Goal: Information Seeking & Learning: Learn about a topic

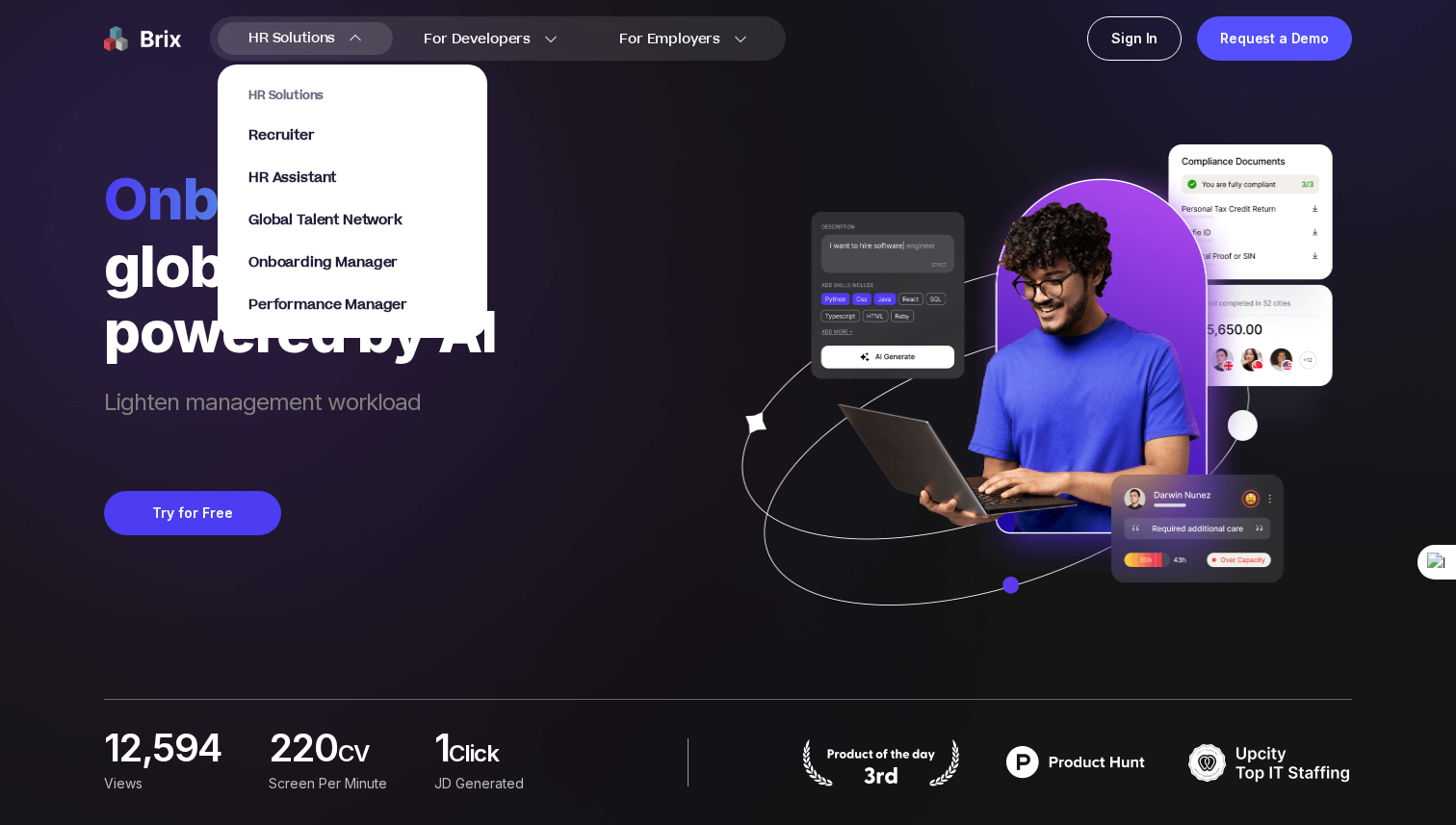
click at [326, 44] on span "HR Solutions" at bounding box center [291, 39] width 87 height 31
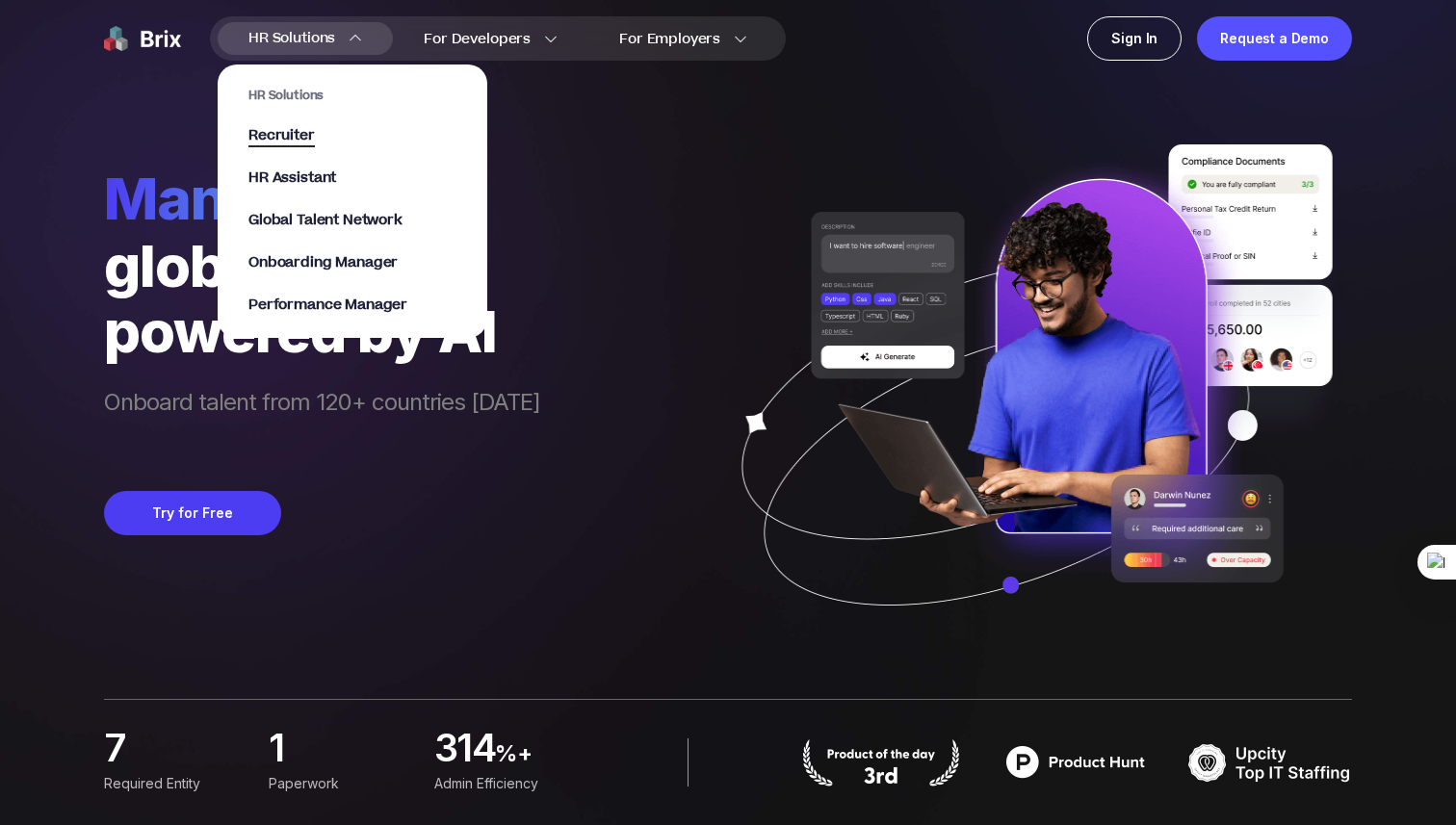
click at [294, 138] on span "Recruiter" at bounding box center [281, 136] width 67 height 22
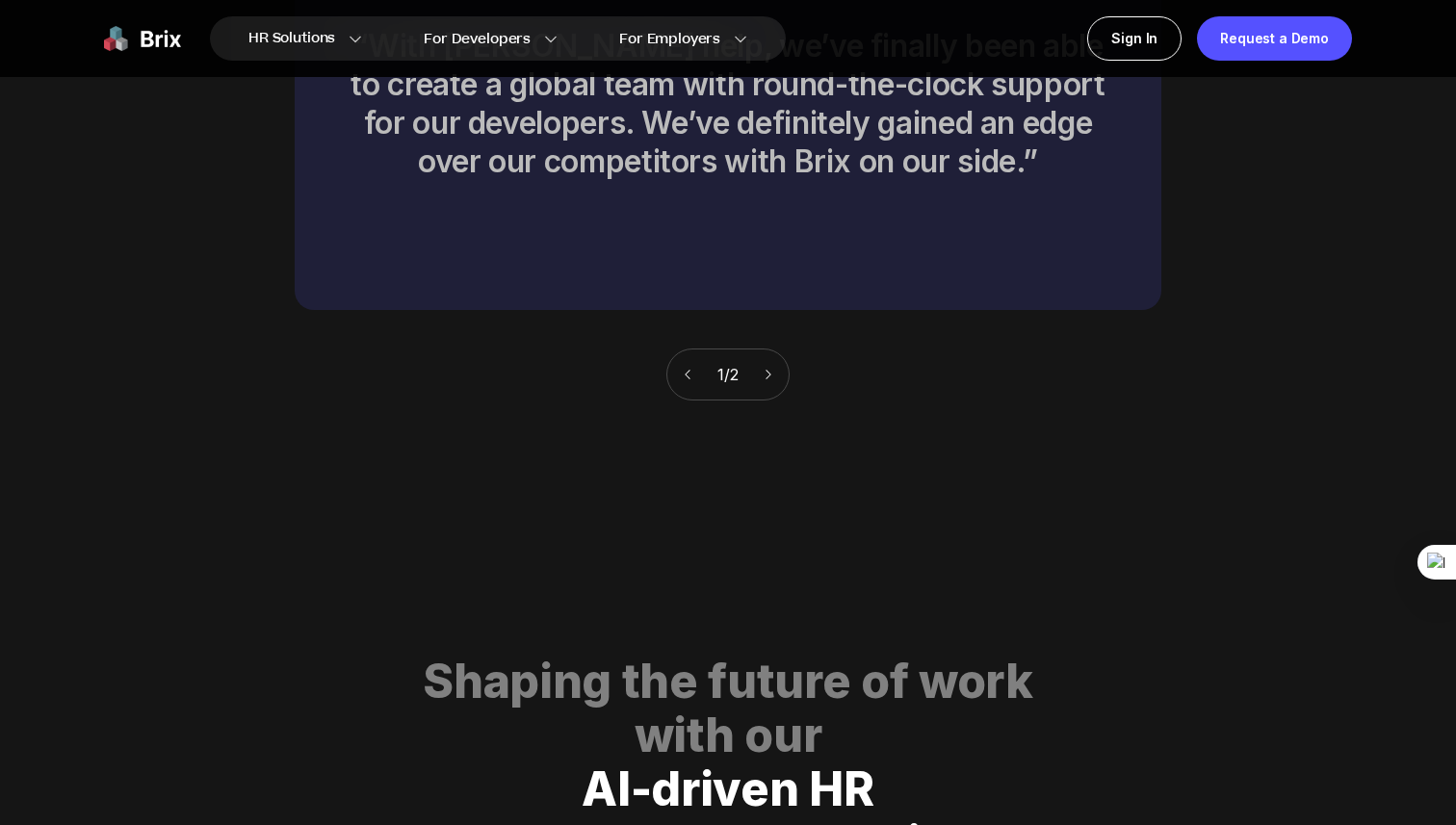
scroll to position [8667, 0]
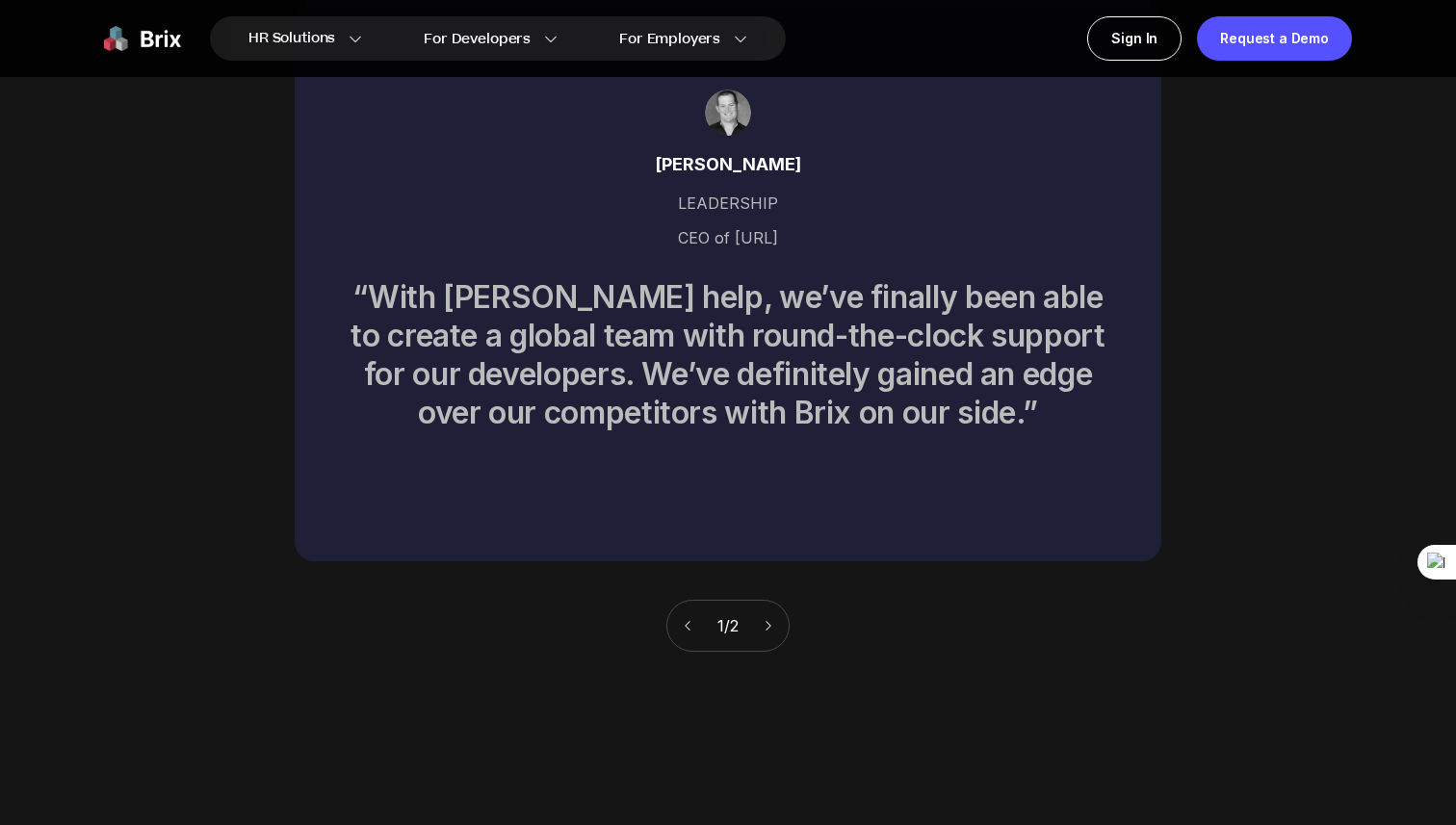
click at [775, 619] on icon at bounding box center [768, 626] width 14 height 14
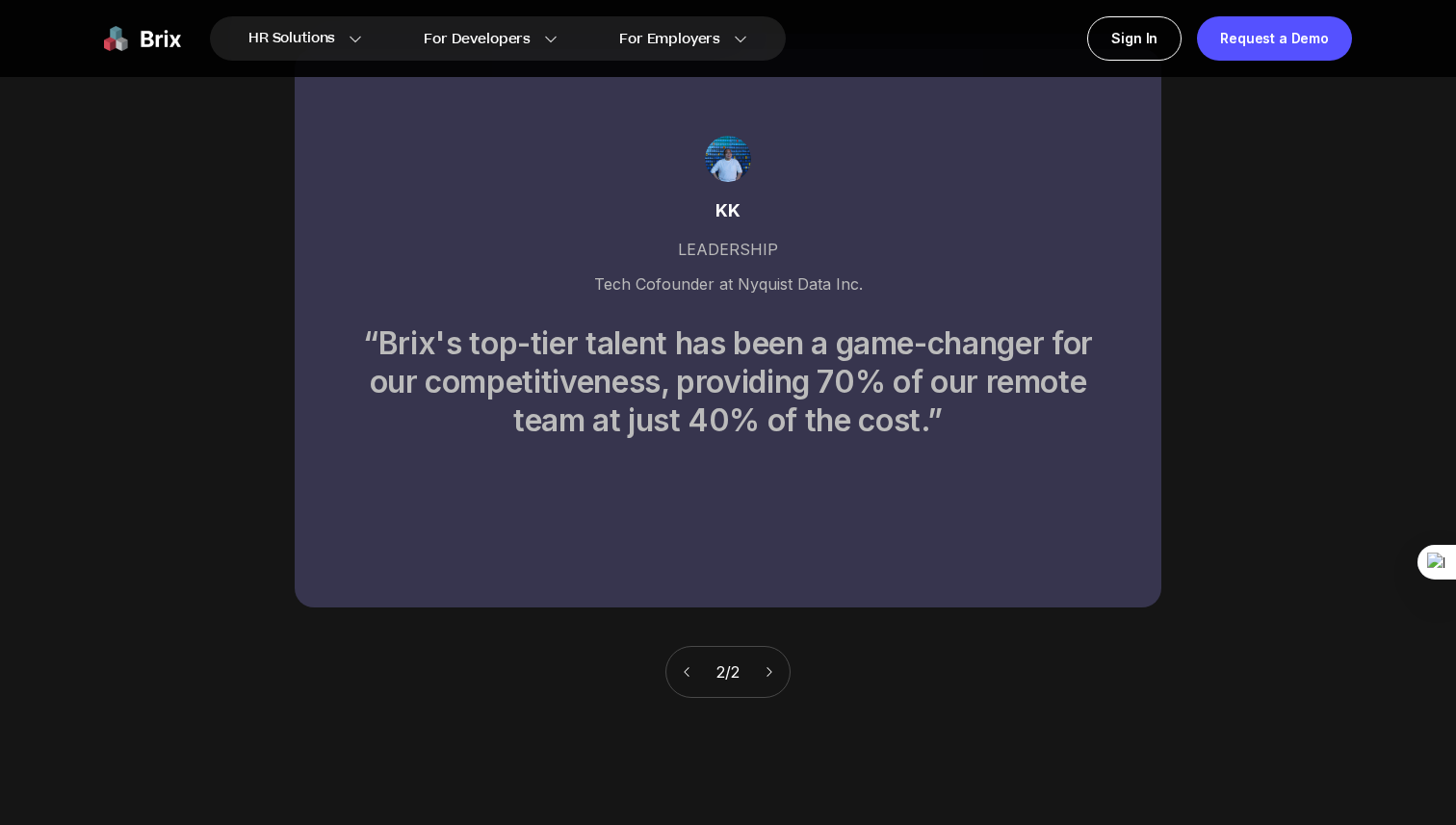
scroll to position [8617, 0]
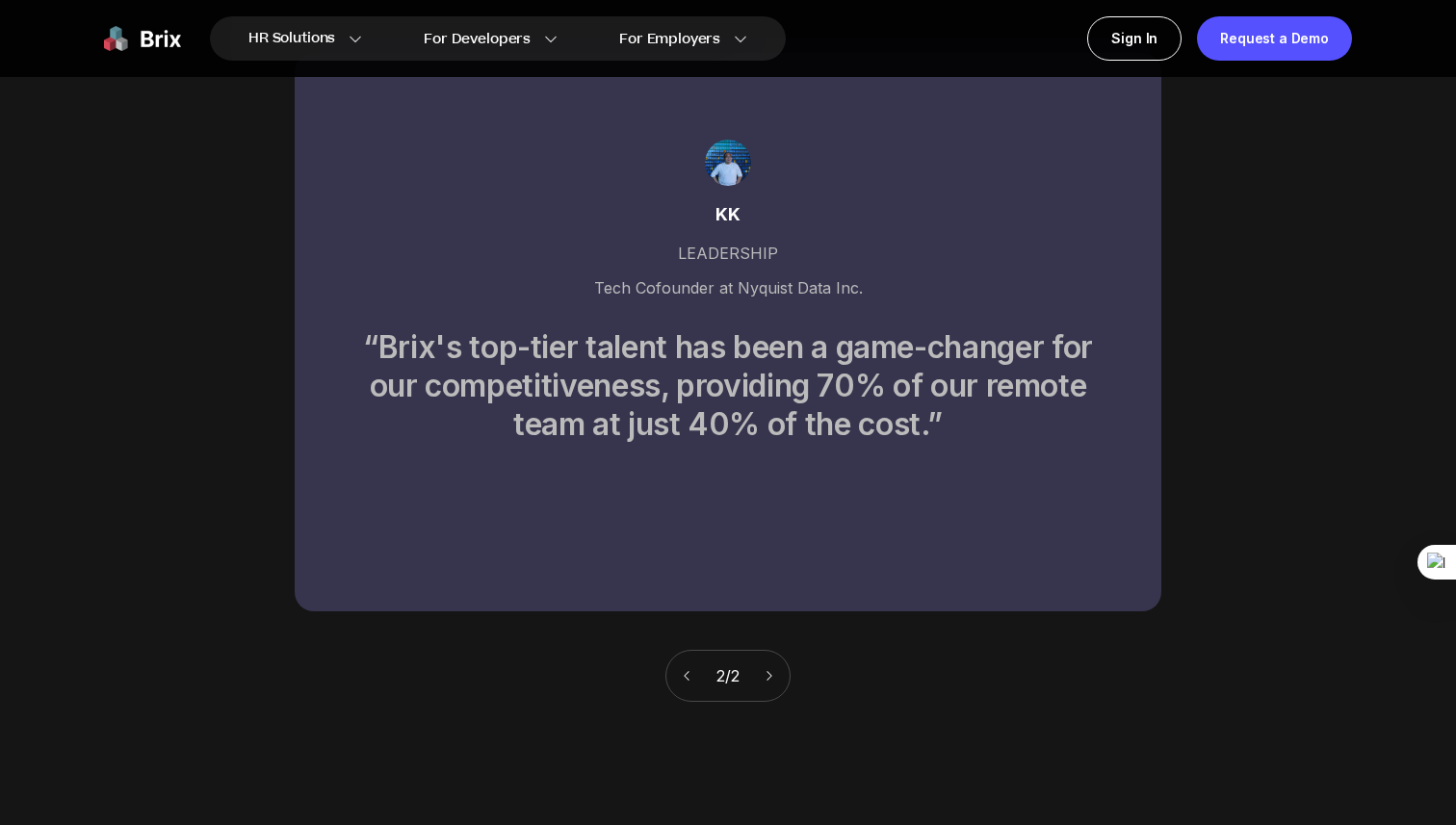
click at [771, 670] on icon at bounding box center [769, 676] width 14 height 14
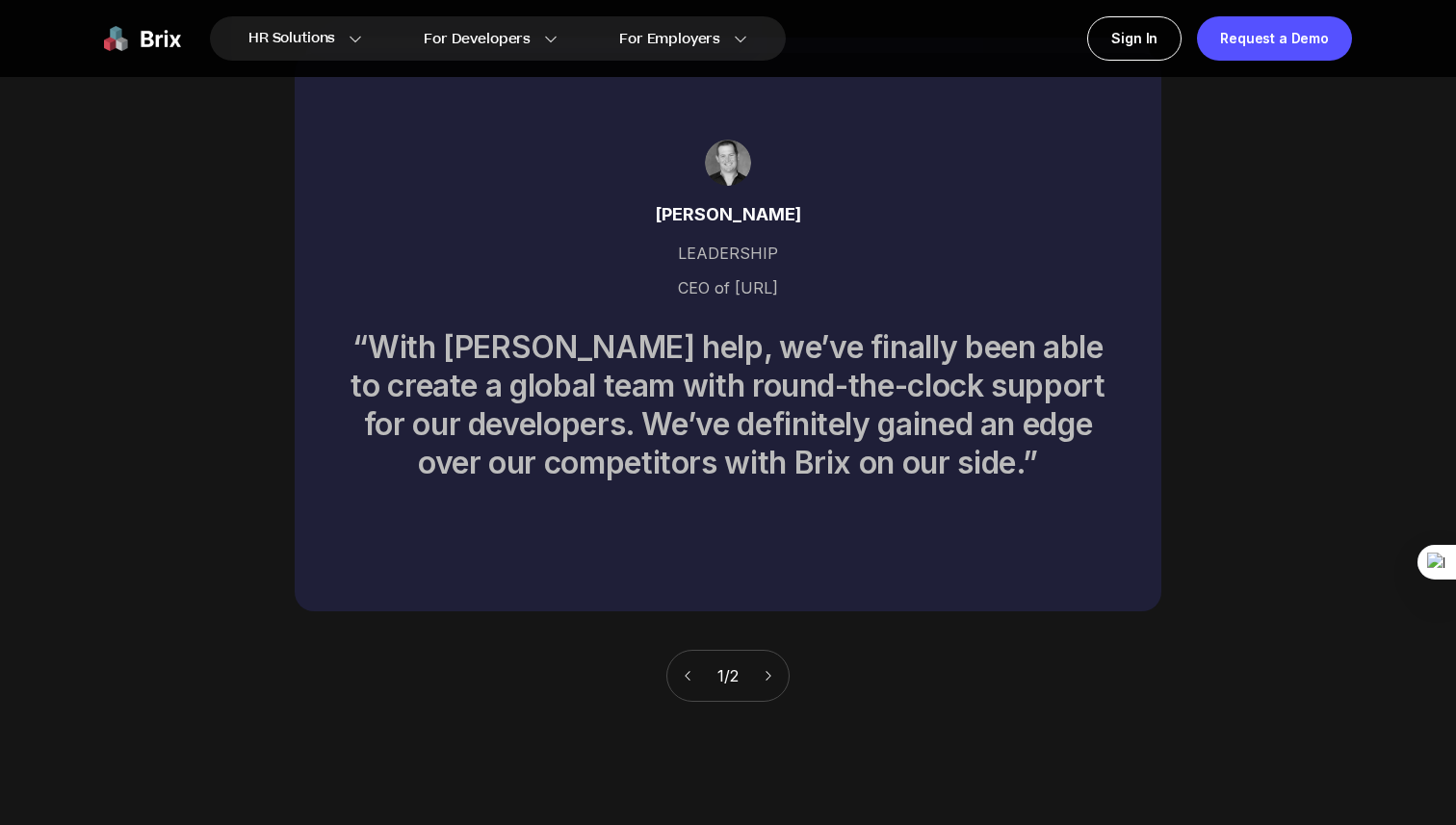
click at [770, 664] on div "1 / 2" at bounding box center [728, 676] width 124 height 52
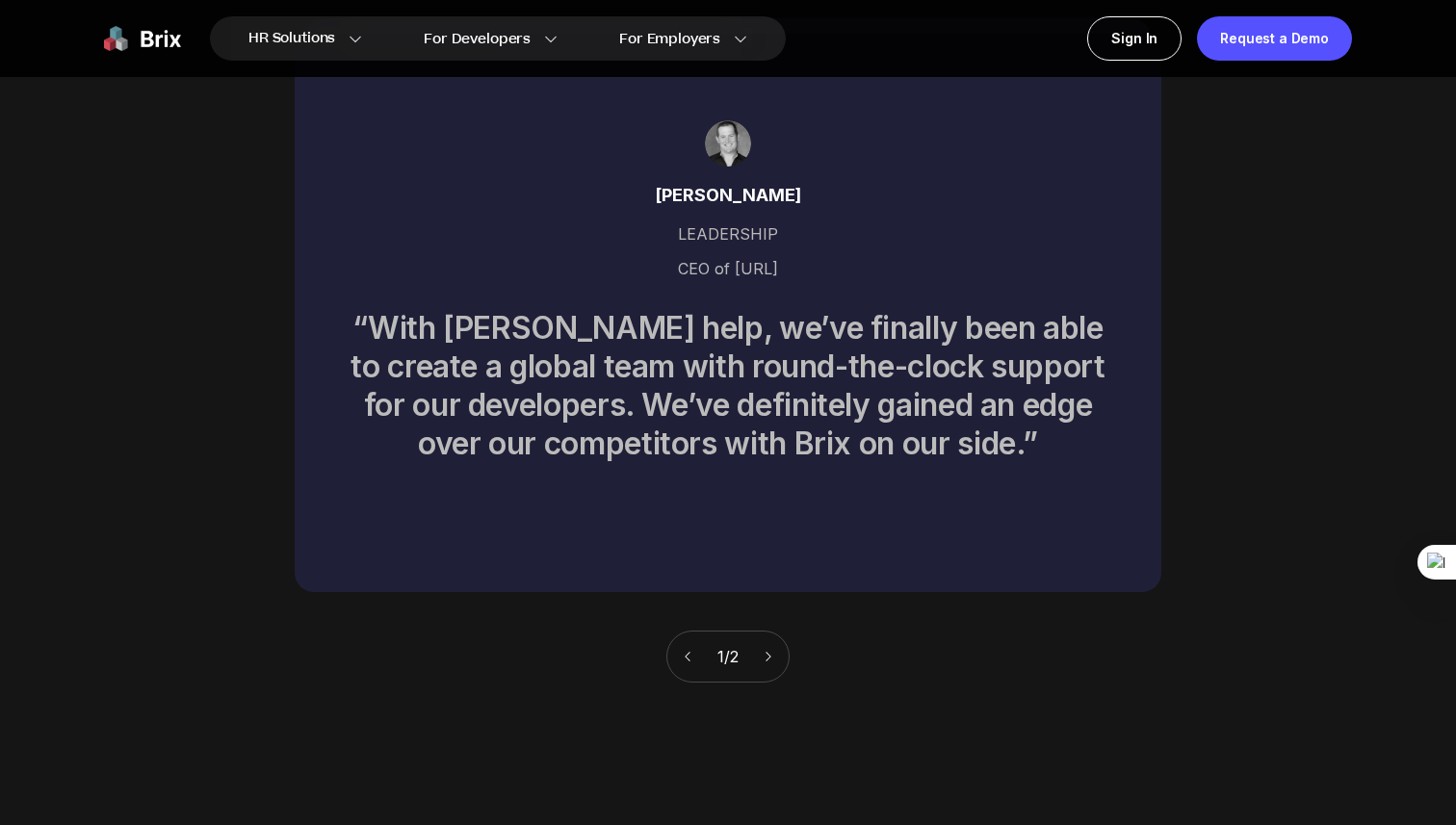
scroll to position [8637, 0]
click at [765, 649] on icon at bounding box center [768, 656] width 14 height 14
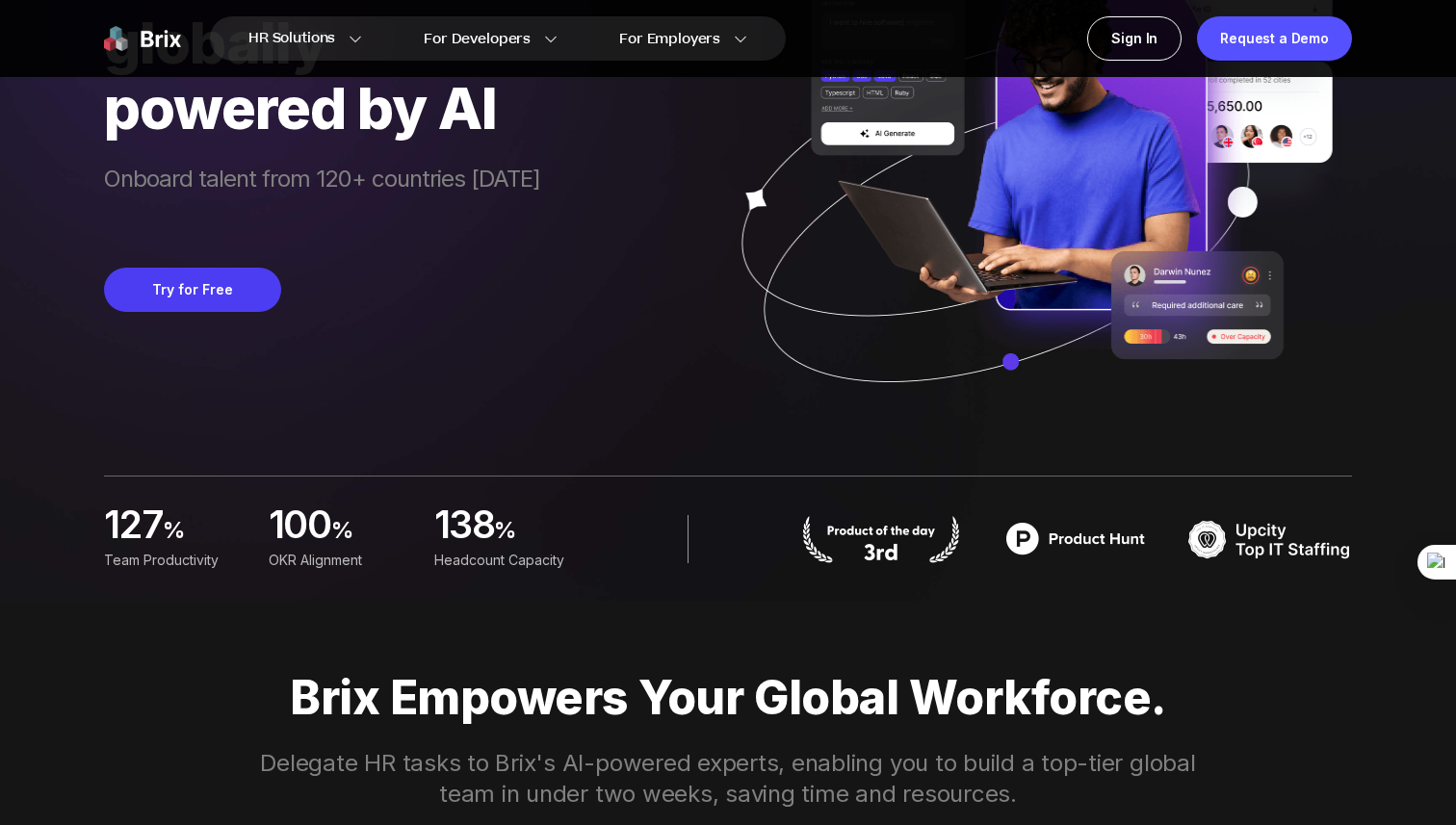
scroll to position [0, 0]
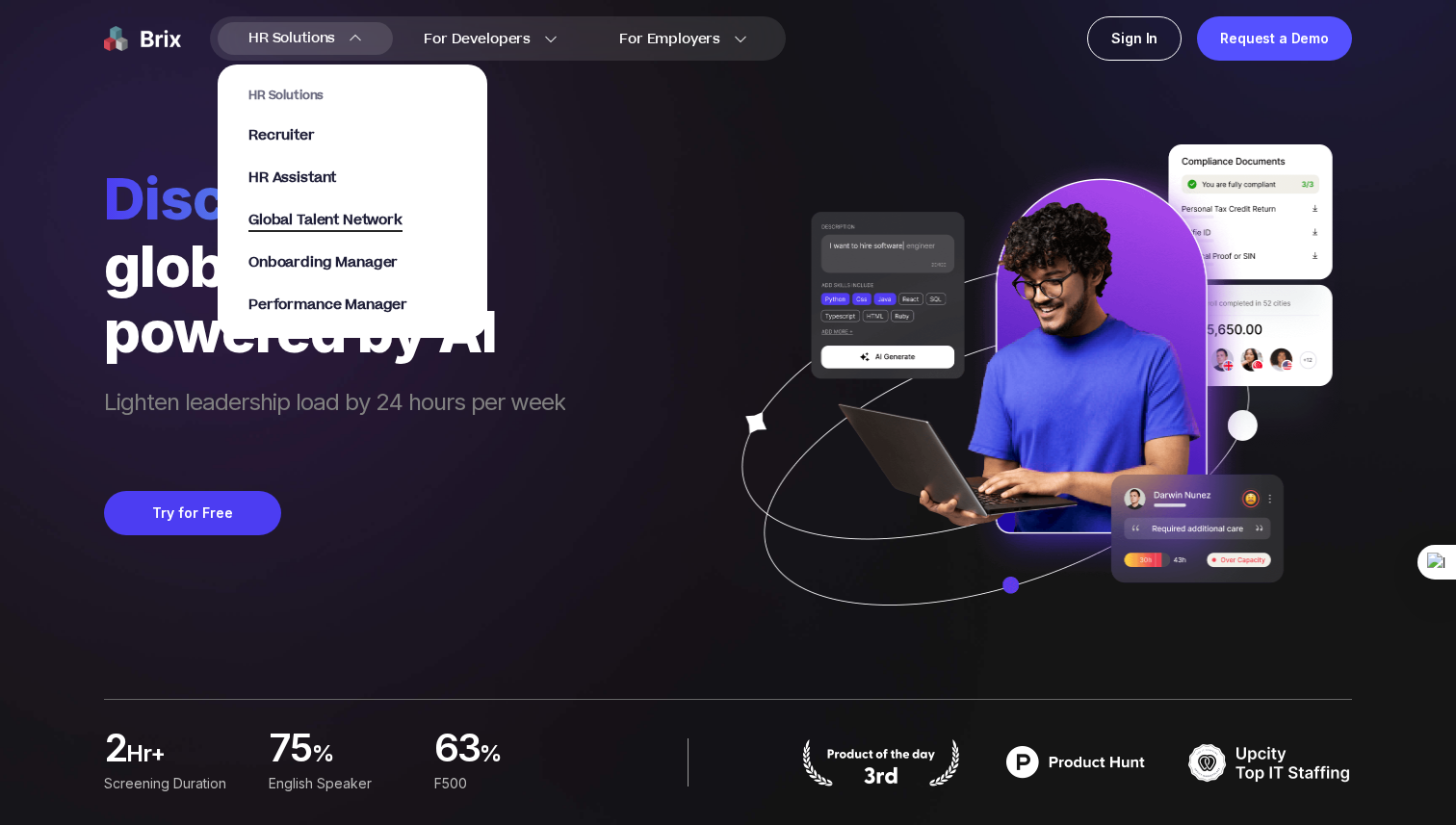
click at [315, 215] on span "Global Talent Network" at bounding box center [325, 221] width 154 height 22
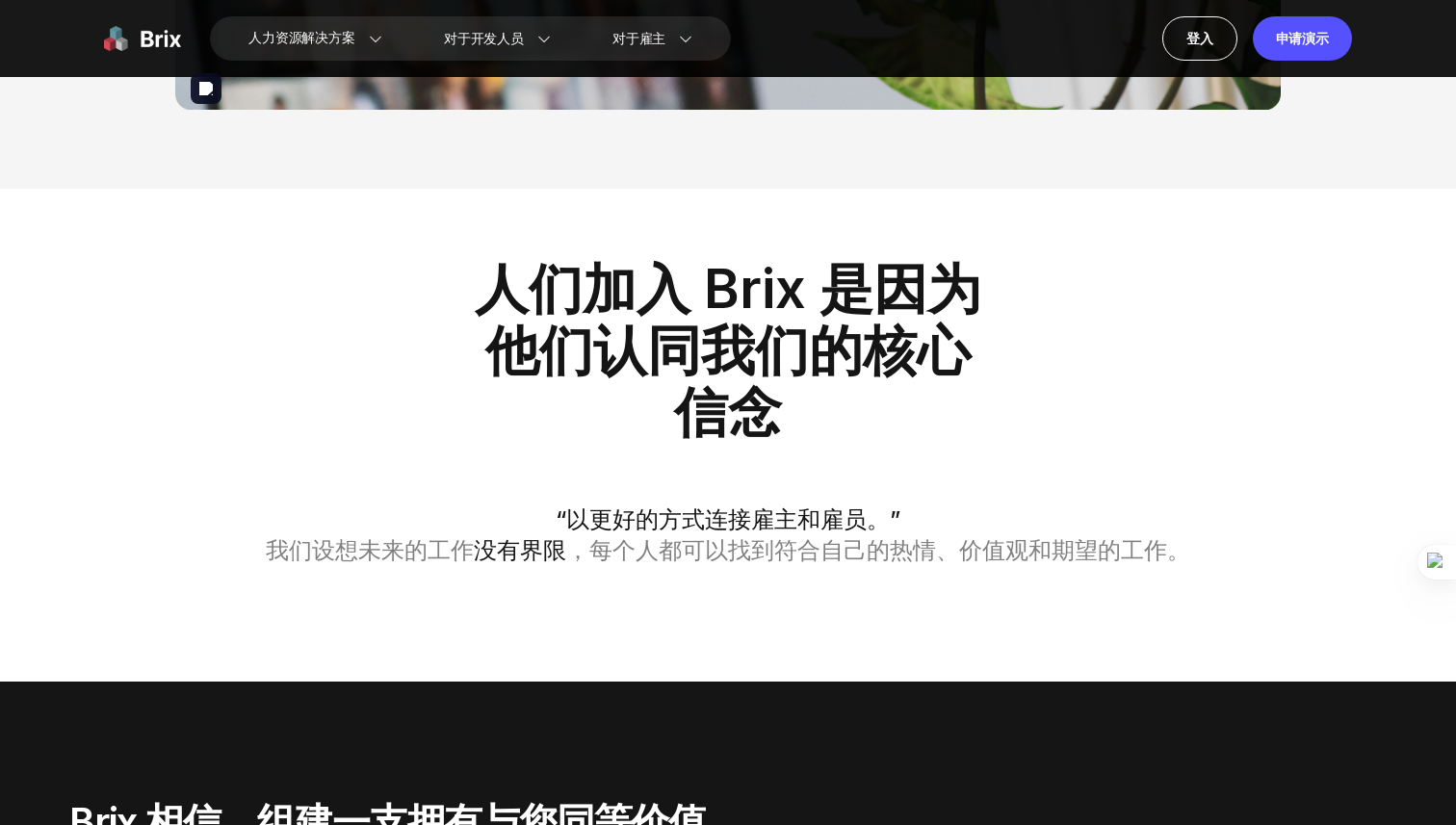
scroll to position [2727, 0]
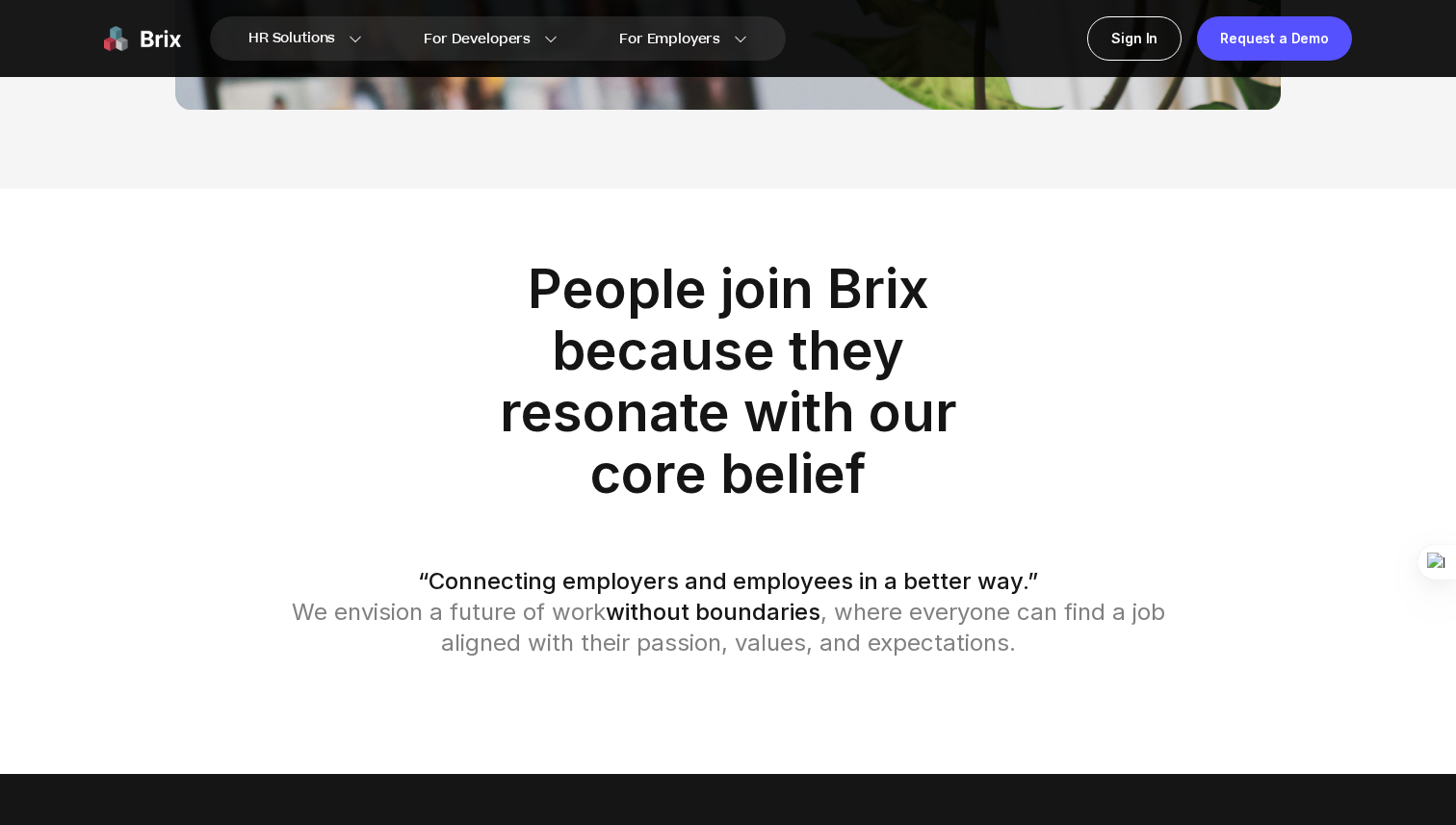
click at [336, 268] on div "People join Brix because they resonate with our core belief “Connecting employe…" at bounding box center [728, 457] width 1387 height 400
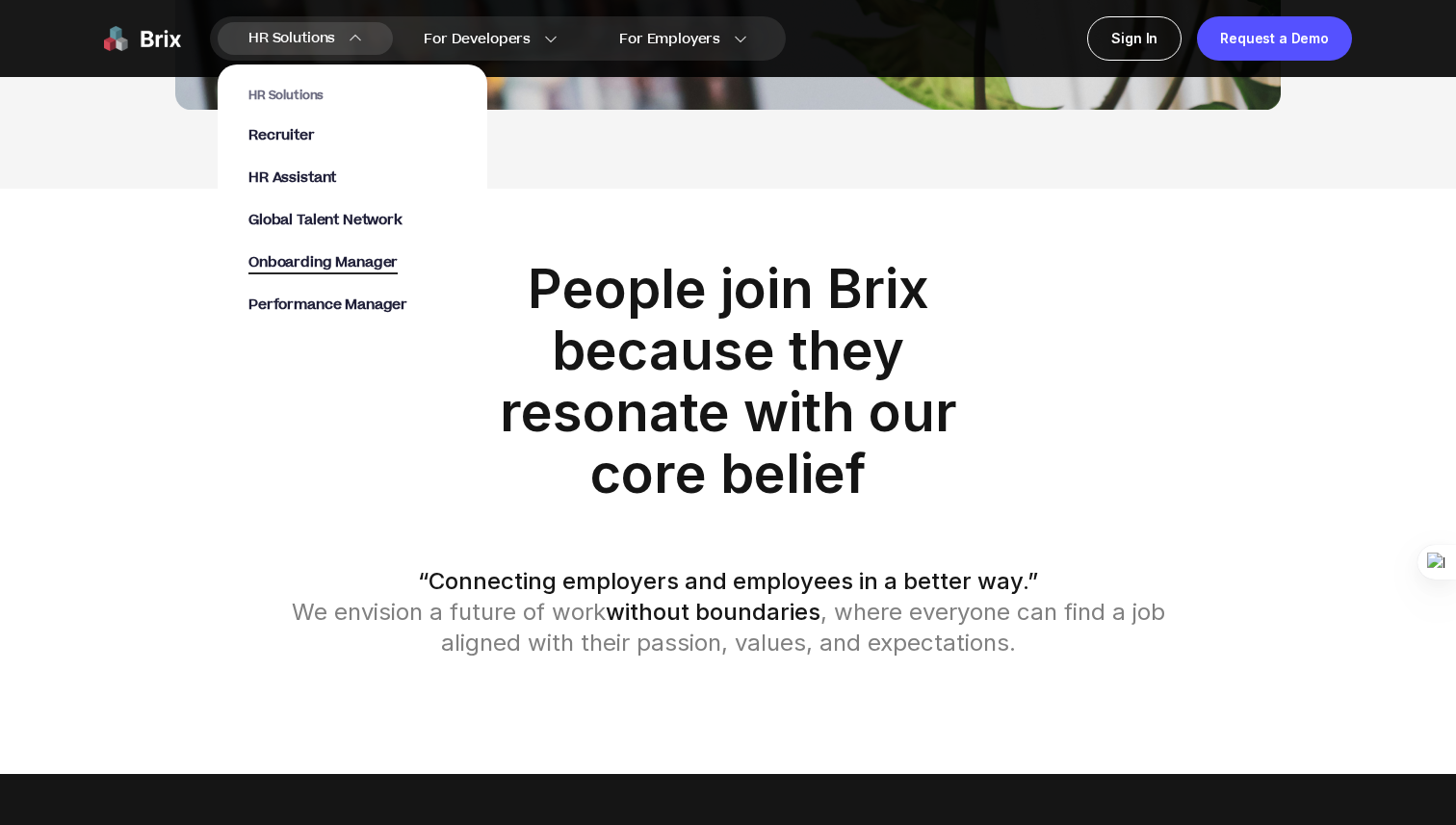
click at [387, 265] on span "Onboarding Manager" at bounding box center [322, 262] width 150 height 22
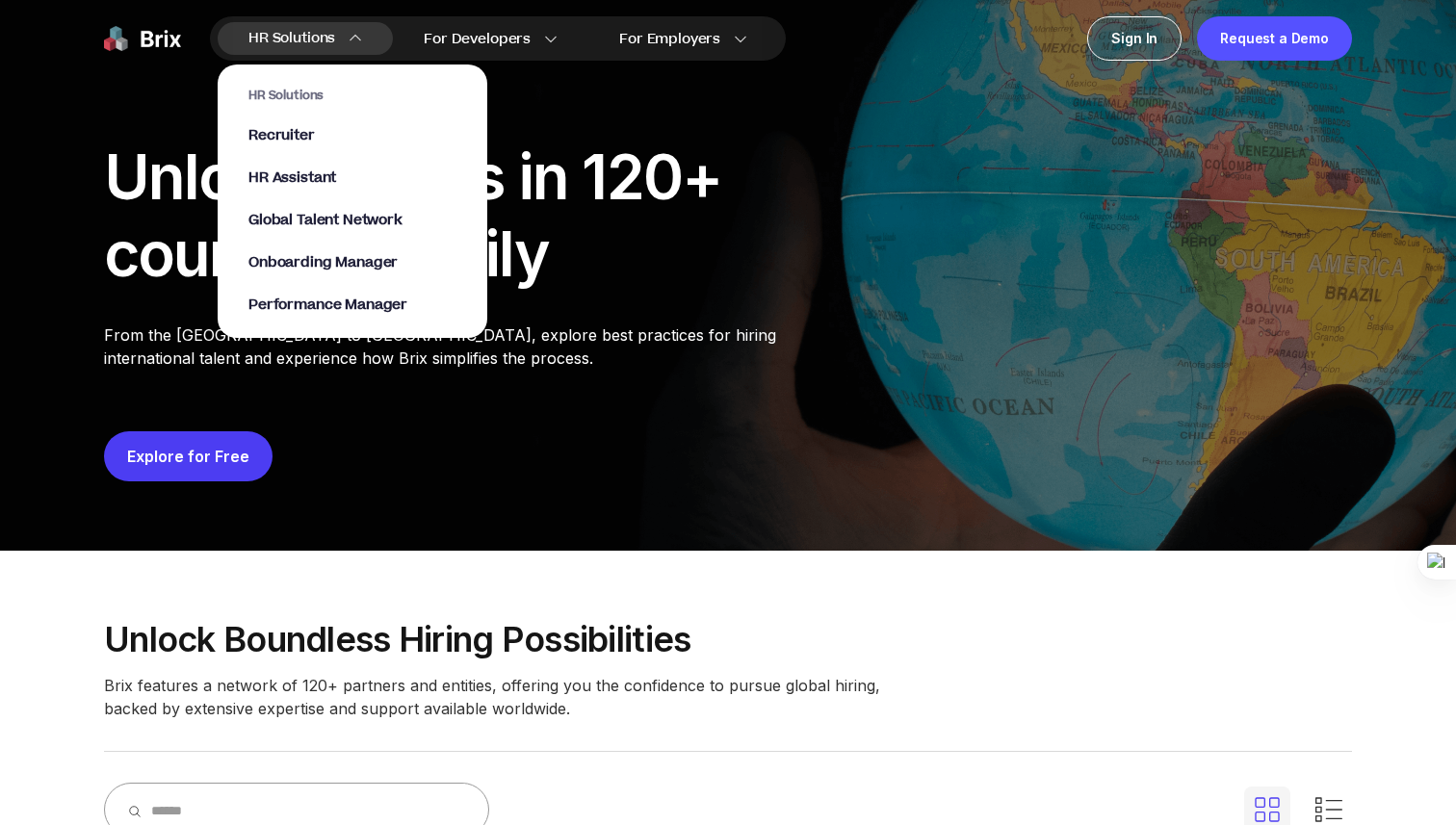
click at [306, 30] on span "HR Solutions" at bounding box center [291, 39] width 87 height 31
click at [307, 142] on span "Recruiter" at bounding box center [281, 136] width 67 height 22
click at [345, 219] on span "Global Talent Network" at bounding box center [325, 221] width 154 height 22
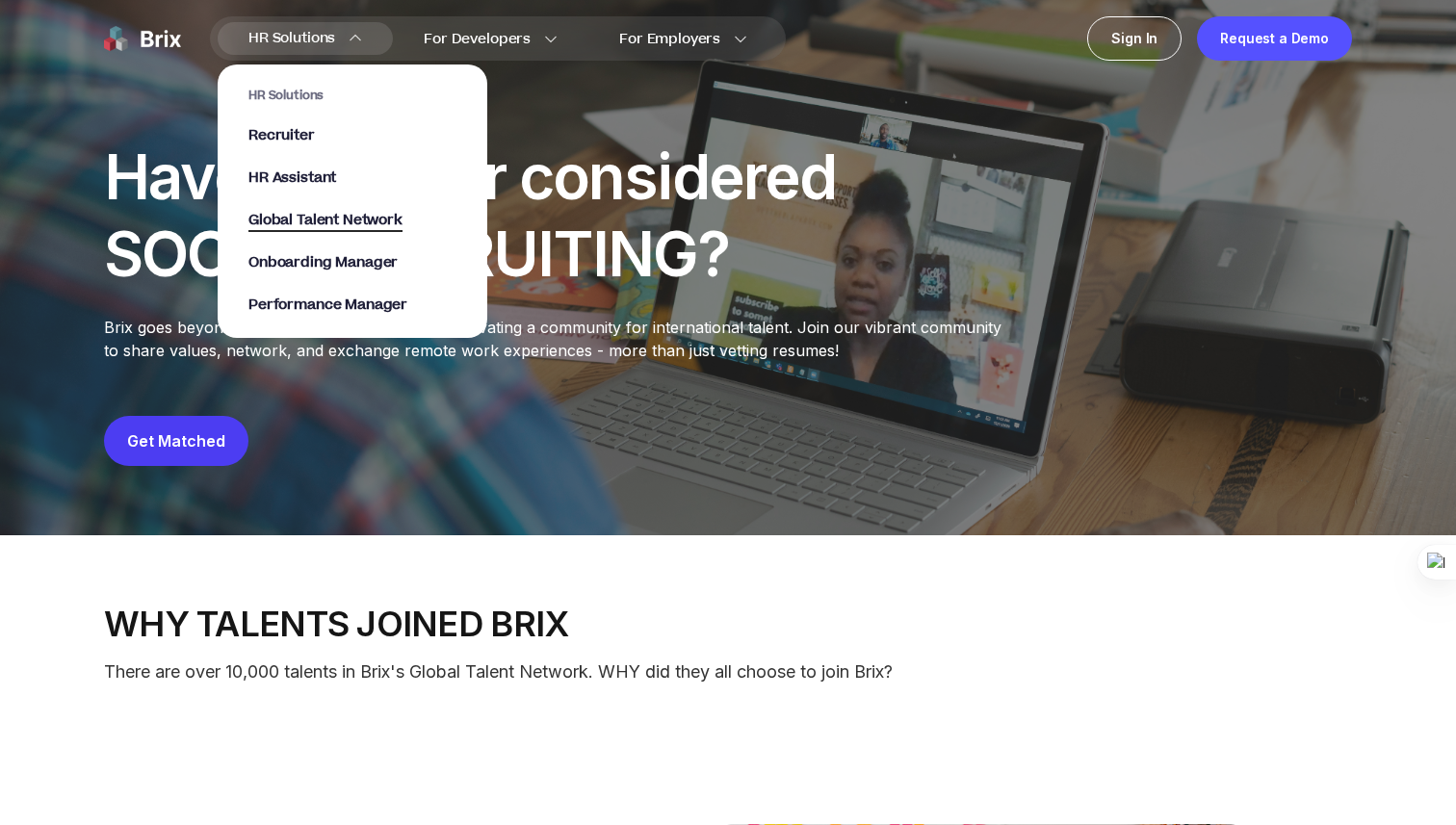
click at [301, 210] on span "Global Talent Network" at bounding box center [325, 221] width 154 height 22
click at [313, 218] on span "Global Talent Network" at bounding box center [325, 221] width 154 height 22
click at [346, 222] on span "Global Talent Network" at bounding box center [325, 221] width 154 height 22
click at [363, 219] on span "Global Talent Network" at bounding box center [325, 221] width 154 height 22
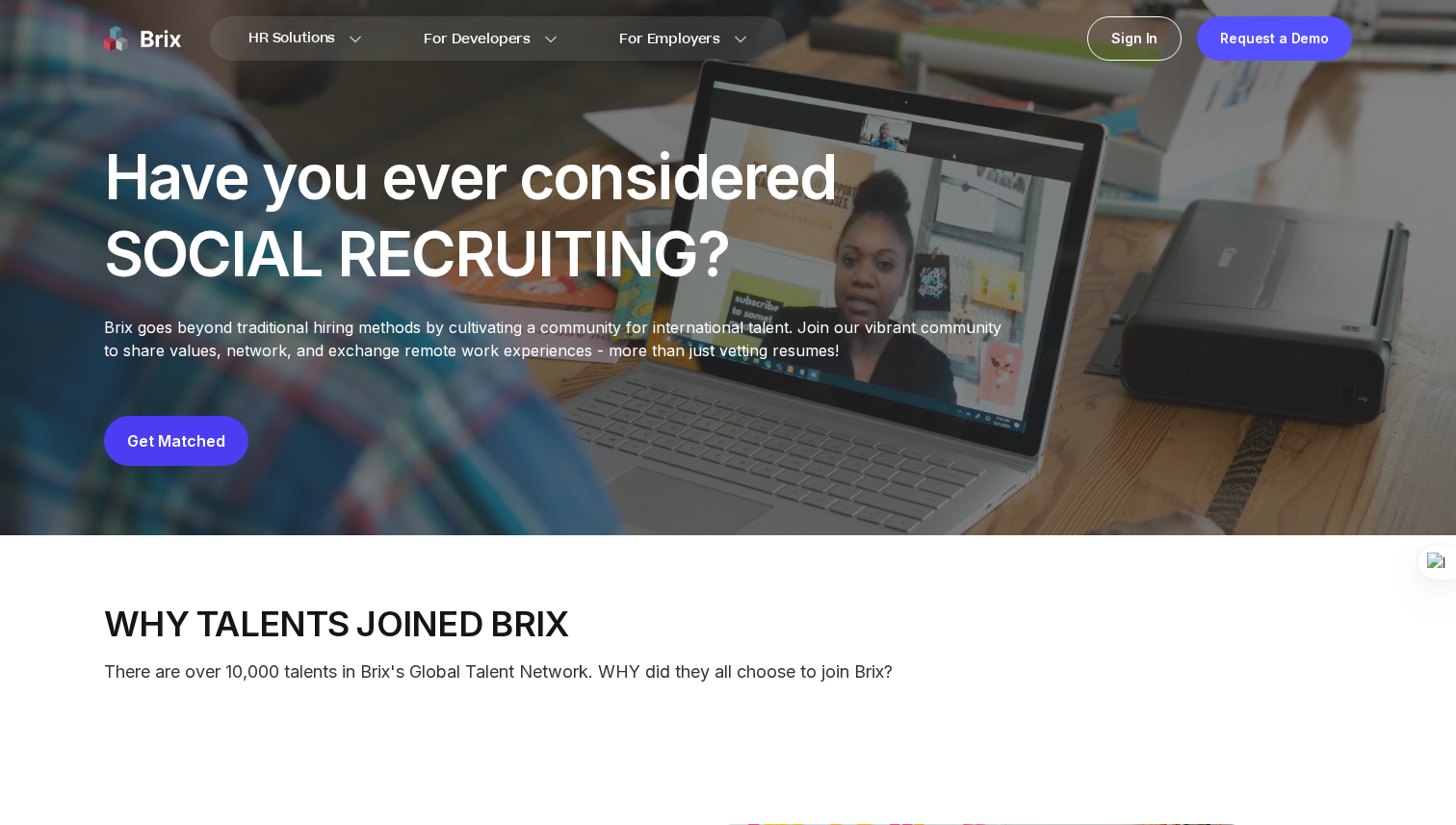
click at [465, 234] on div "Have you ever considered SOCIAL RECRUITING?" at bounding box center [475, 216] width 741 height 154
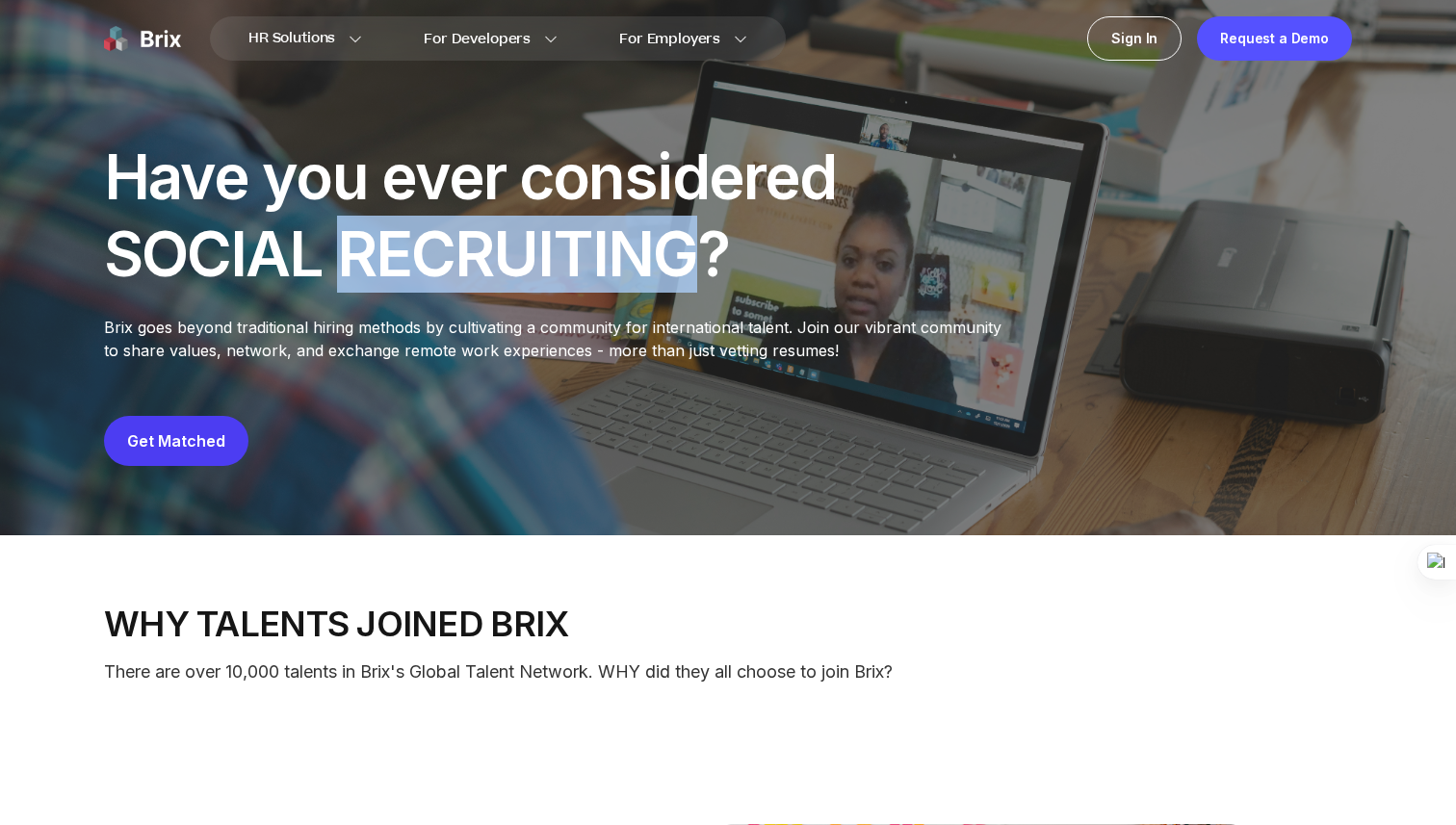
click at [465, 234] on div "Have you ever considered SOCIAL RECRUITING?" at bounding box center [475, 216] width 741 height 154
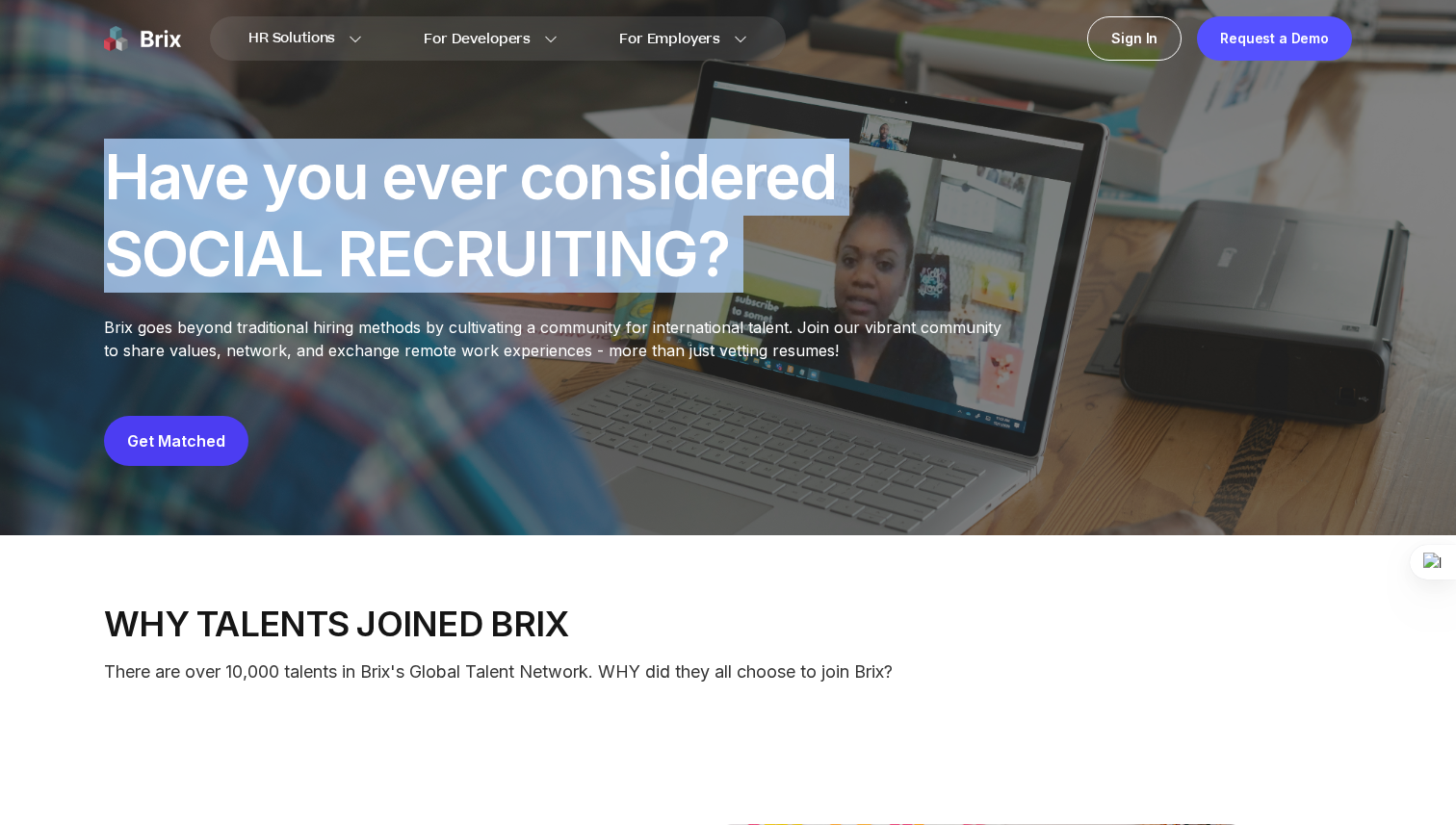
click at [465, 234] on div "Have you ever considered SOCIAL RECRUITING?" at bounding box center [475, 216] width 741 height 154
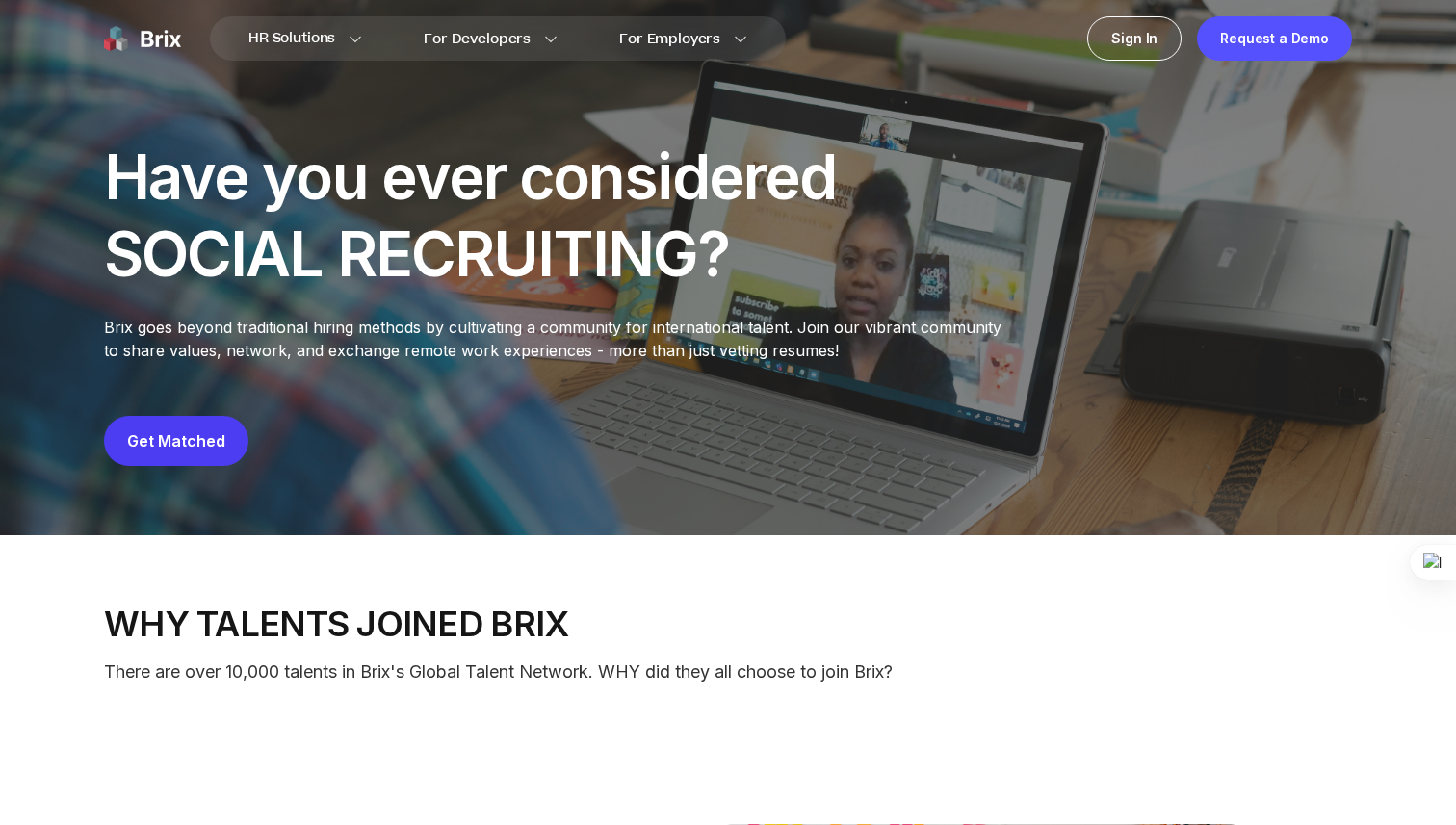
click at [483, 252] on div "Have you ever considered SOCIAL RECRUITING?" at bounding box center [475, 216] width 741 height 154
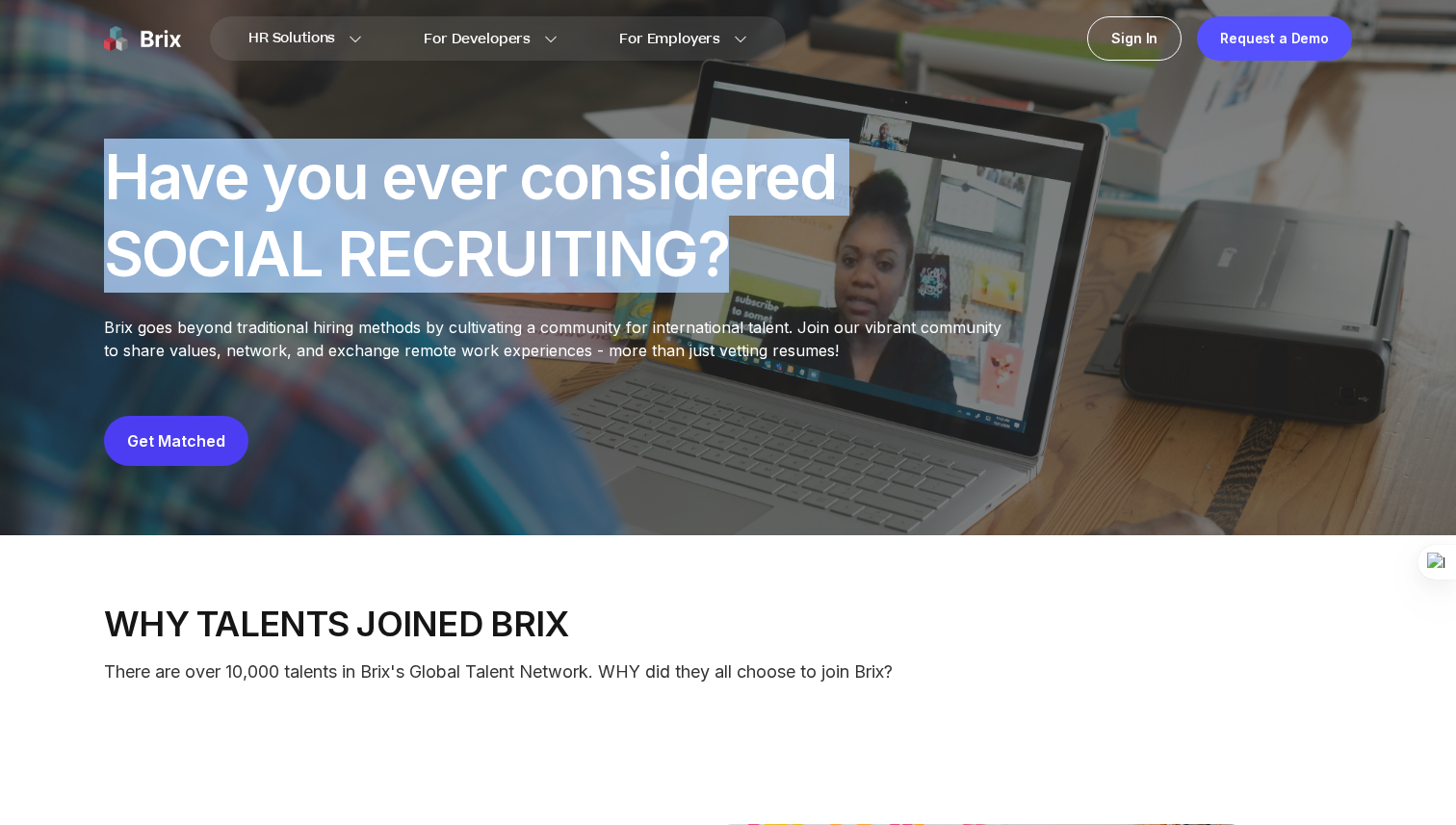
drag, startPoint x: 733, startPoint y: 258, endPoint x: 92, endPoint y: 195, distance: 644.1
click at [91, 195] on div "Have you ever considered SOCIAL RECRUITING? Brix goes beyond traditional hiring…" at bounding box center [728, 306] width 1387 height 458
copy div "Have you ever considered SOCIAL RECRUITING?"
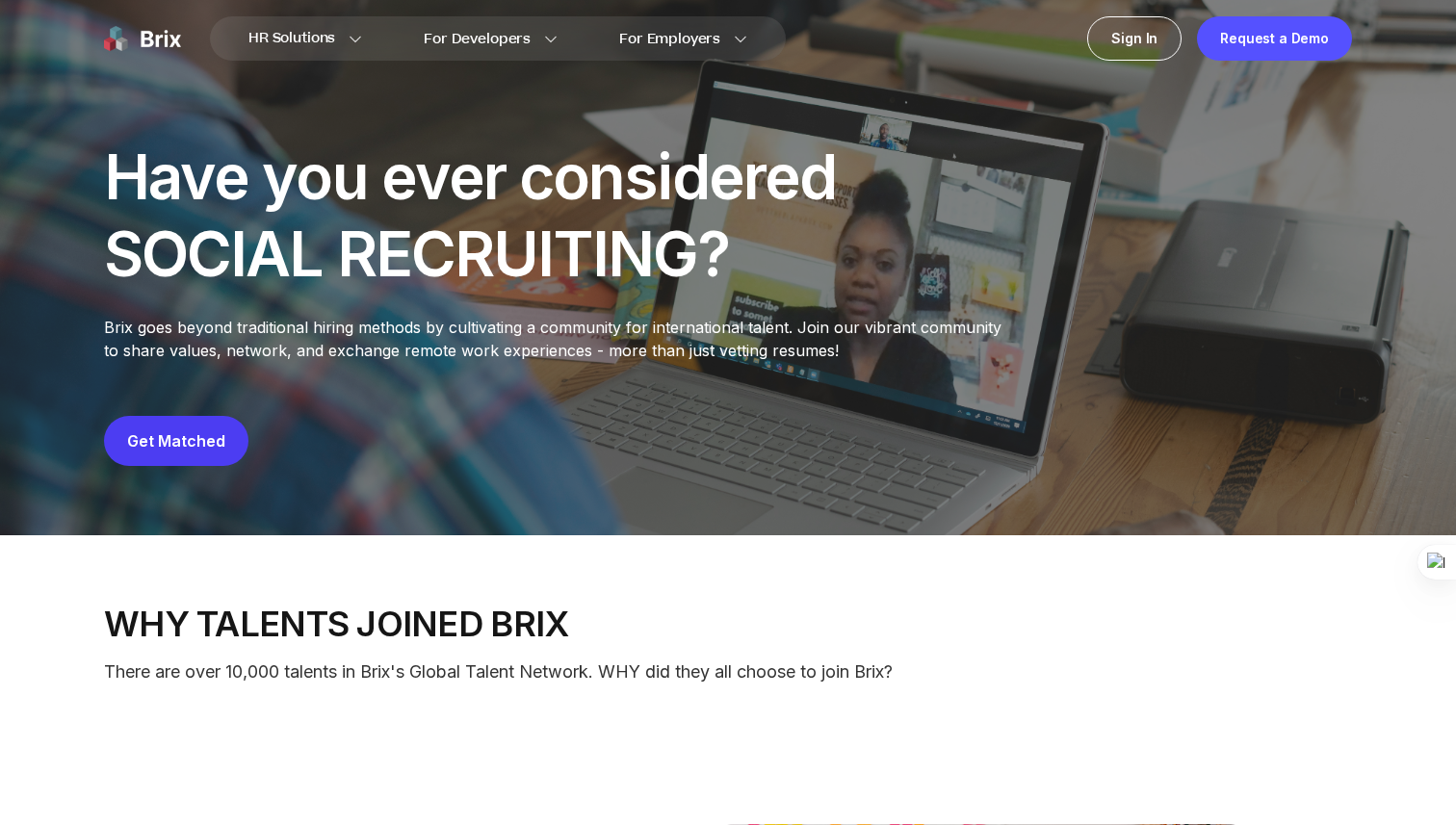
click at [918, 213] on div "Have you ever considered SOCIAL RECRUITING? Brix goes beyond traditional hiring…" at bounding box center [728, 302] width 1248 height 327
click at [1159, 352] on div "Have you ever considered SOCIAL RECRUITING? Brix goes beyond traditional hiring…" at bounding box center [728, 302] width 1248 height 327
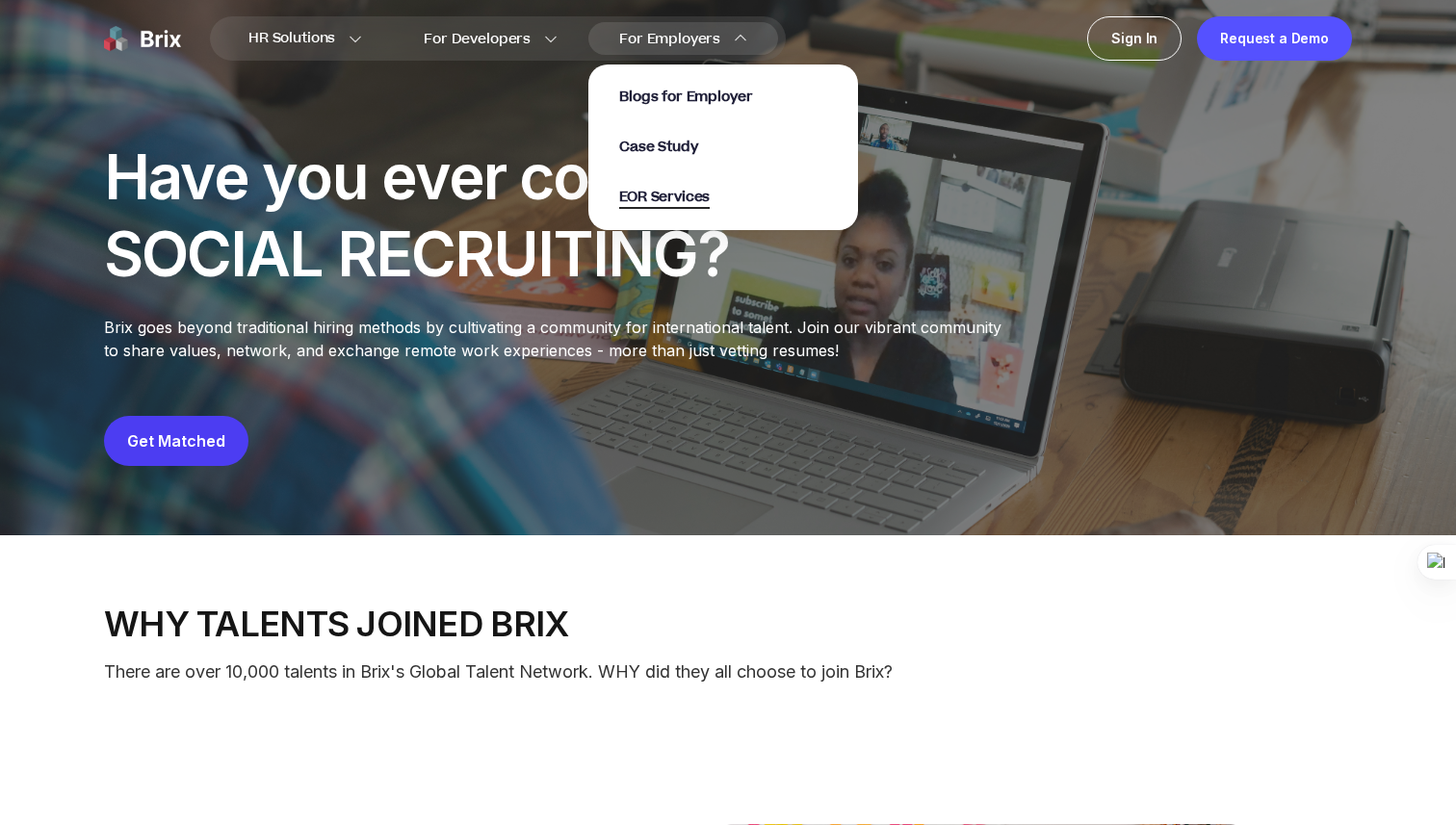
click at [653, 205] on span "EOR Services" at bounding box center [665, 198] width 91 height 22
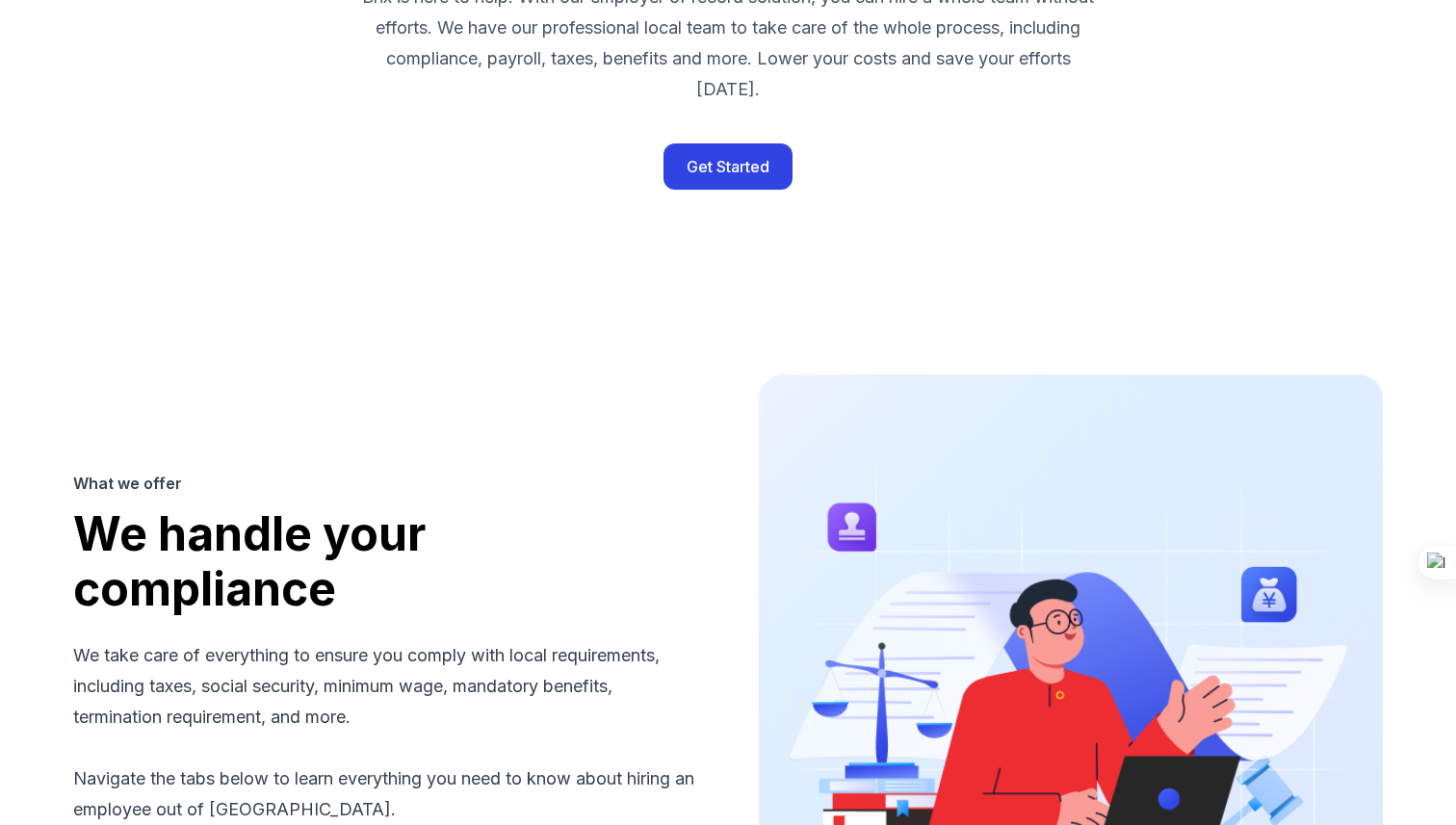
scroll to position [1418, 0]
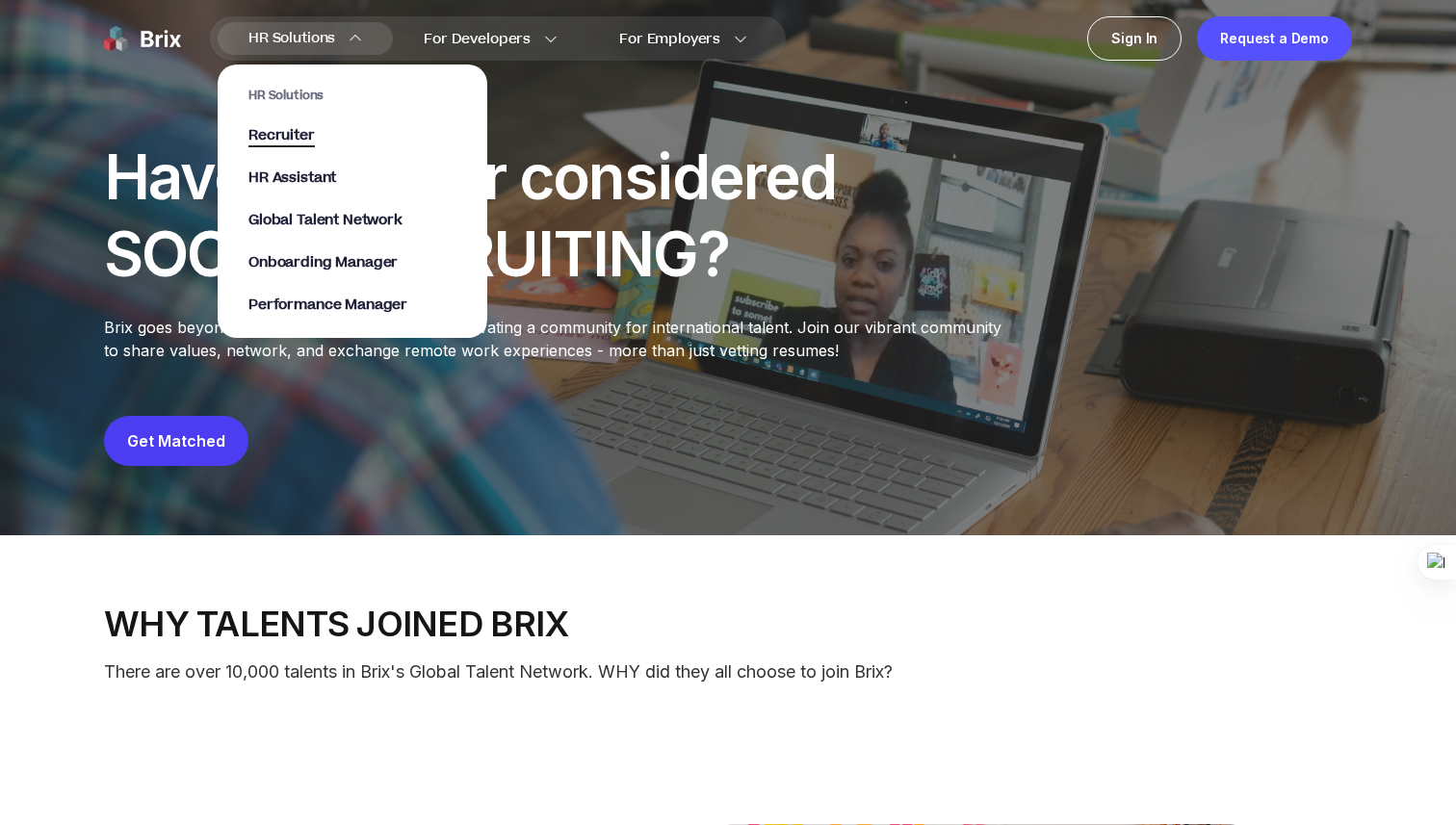
click at [308, 143] on span "Recruiter" at bounding box center [281, 136] width 67 height 22
click at [277, 176] on span "HR Assistant" at bounding box center [291, 179] width 88 height 22
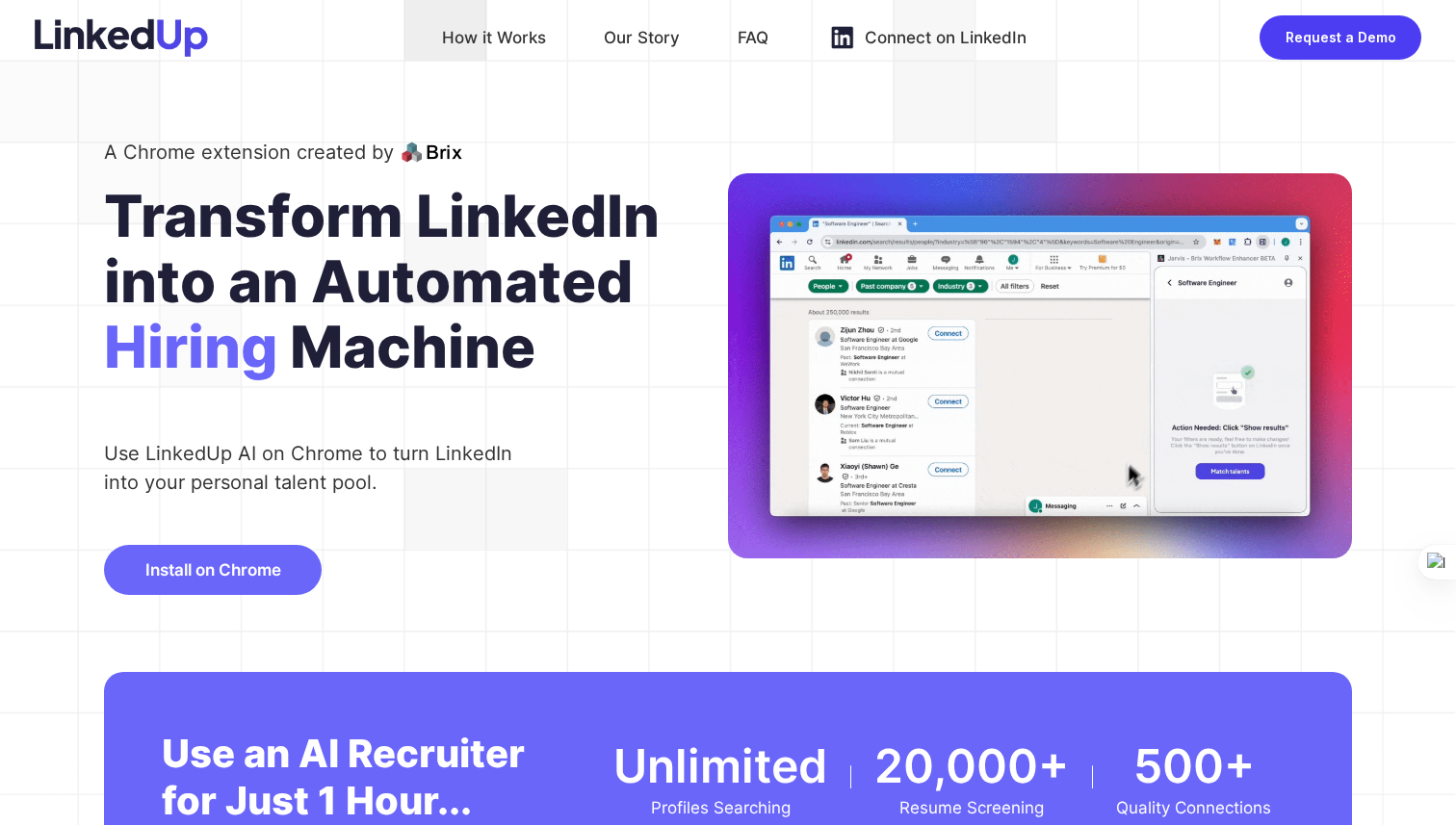
scroll to position [26, 0]
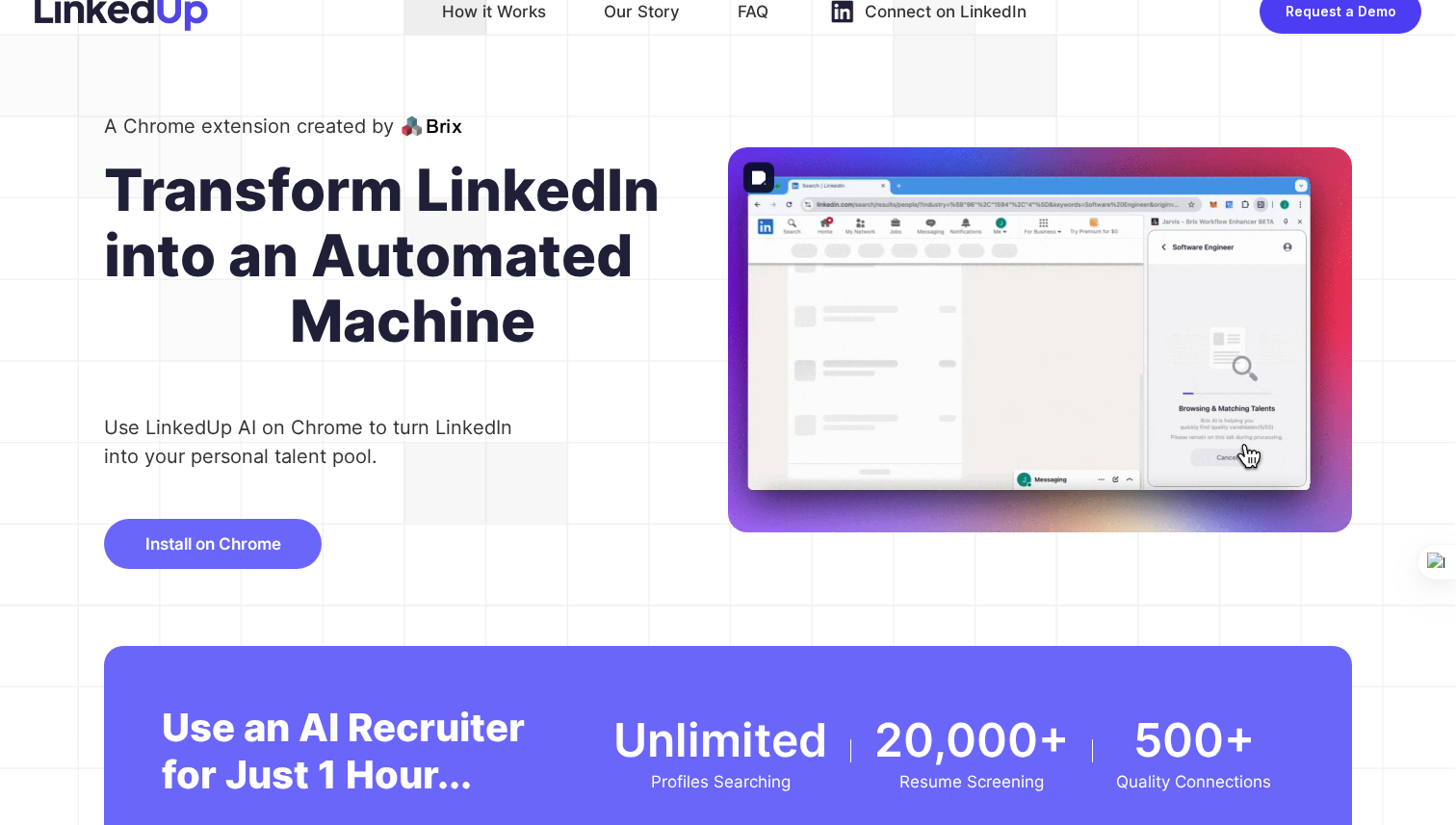
click at [925, 413] on img at bounding box center [1039, 341] width 624 height 386
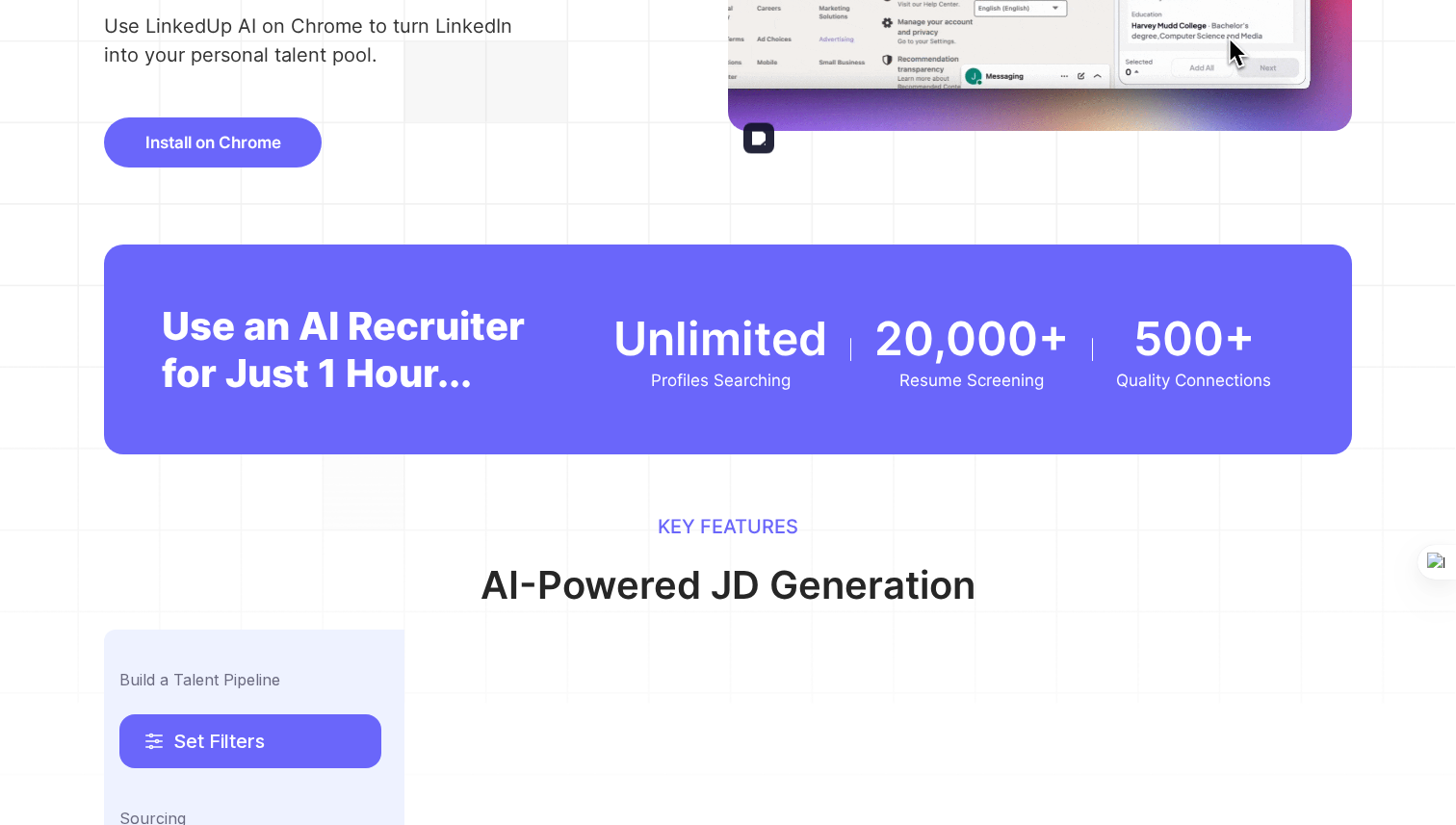
scroll to position [0, 0]
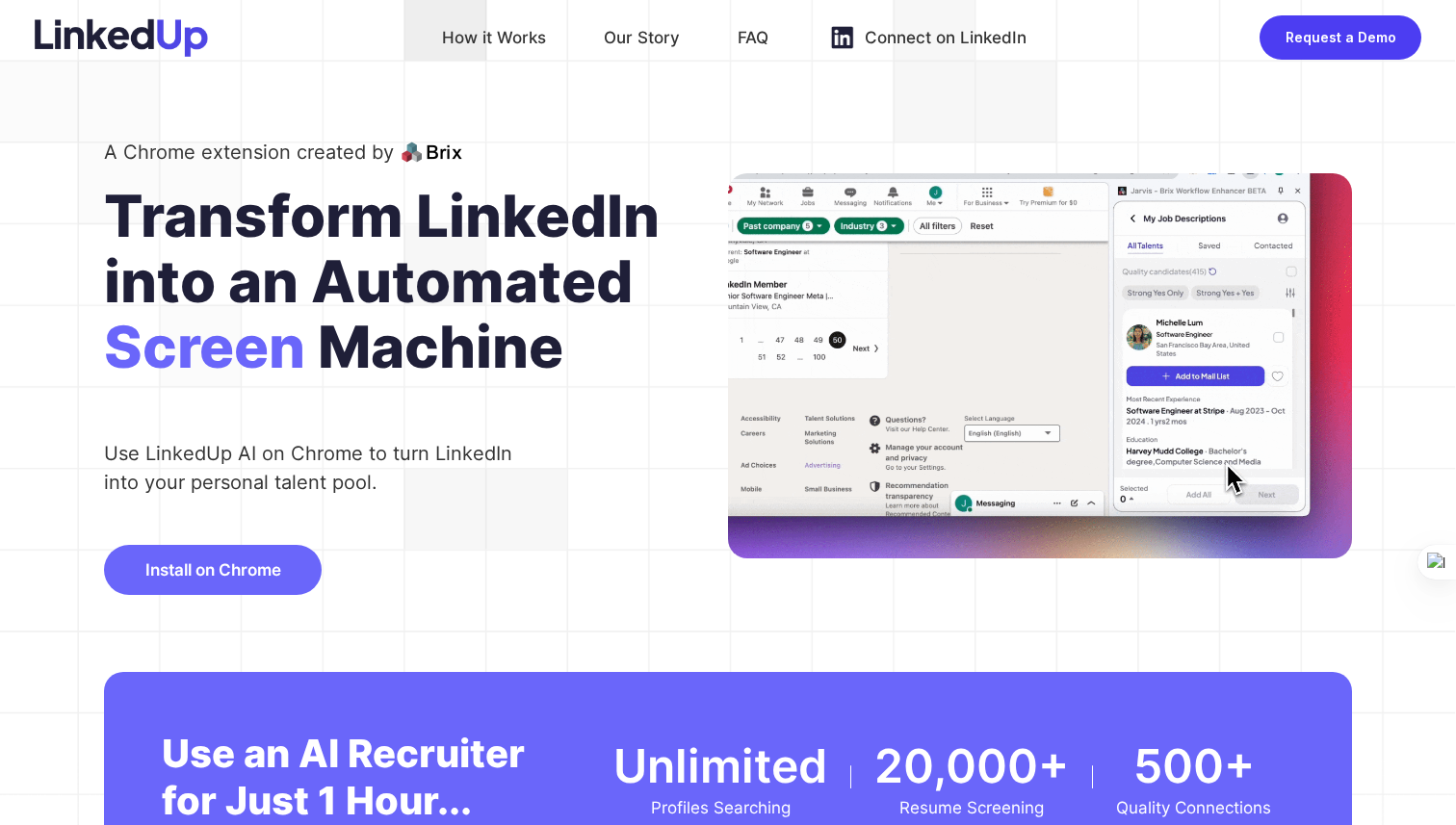
click at [229, 575] on span "Install on Chrome" at bounding box center [213, 570] width 136 height 19
